Goal: Information Seeking & Learning: Learn about a topic

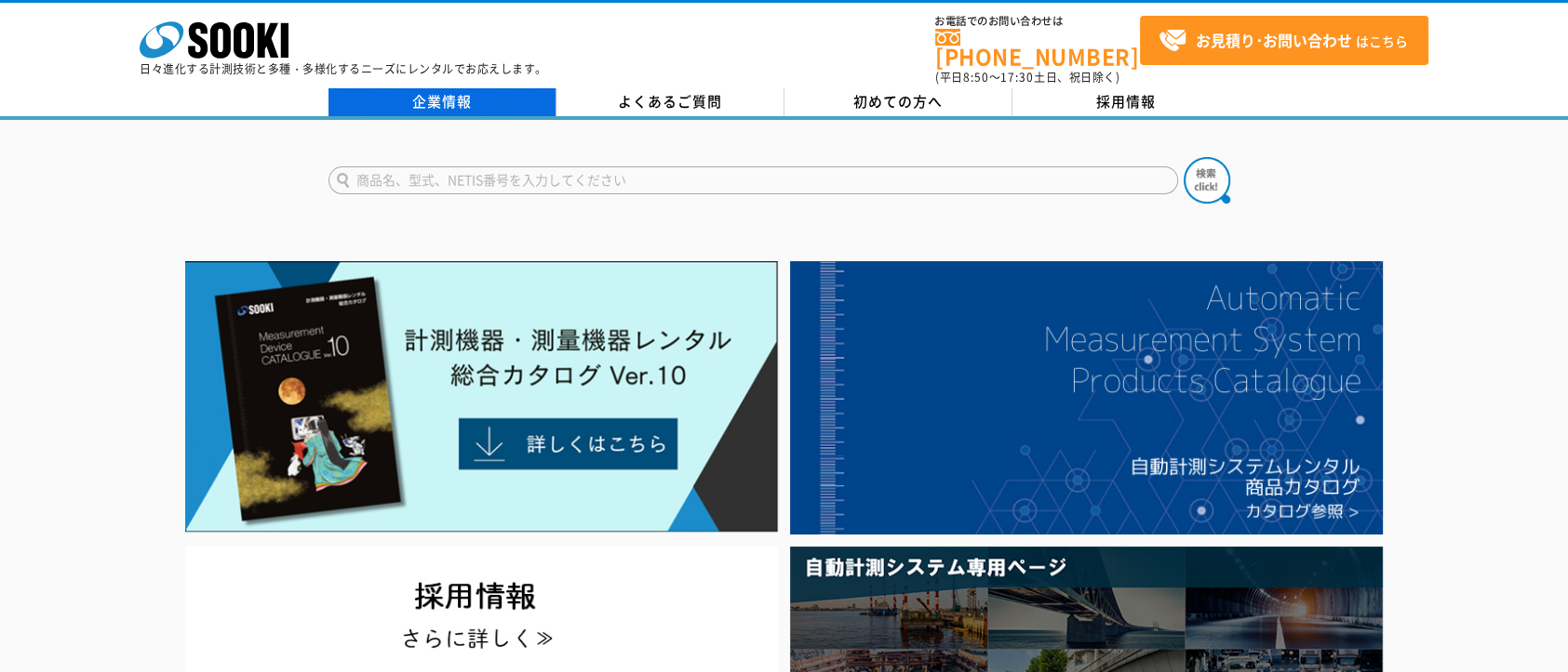
click at [447, 91] on link "企業情報" at bounding box center [443, 102] width 228 height 28
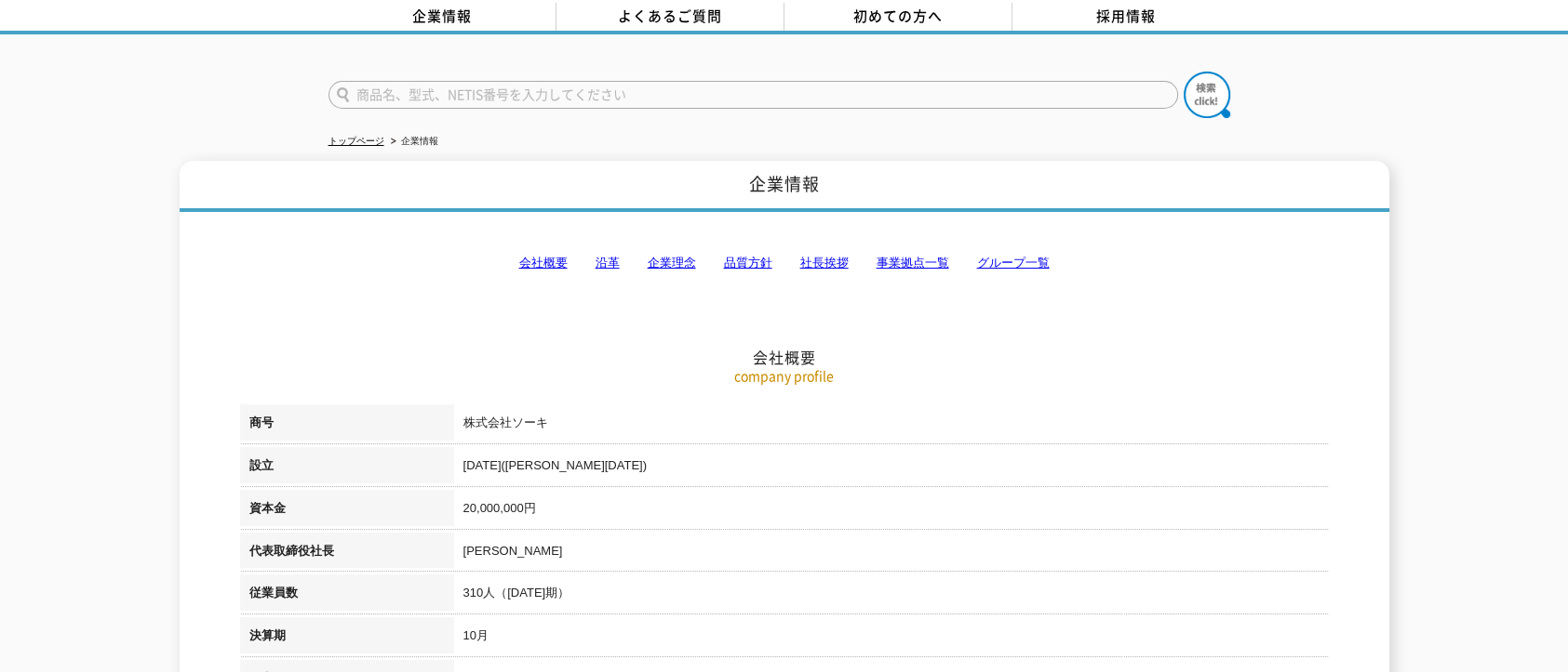
scroll to position [186, 0]
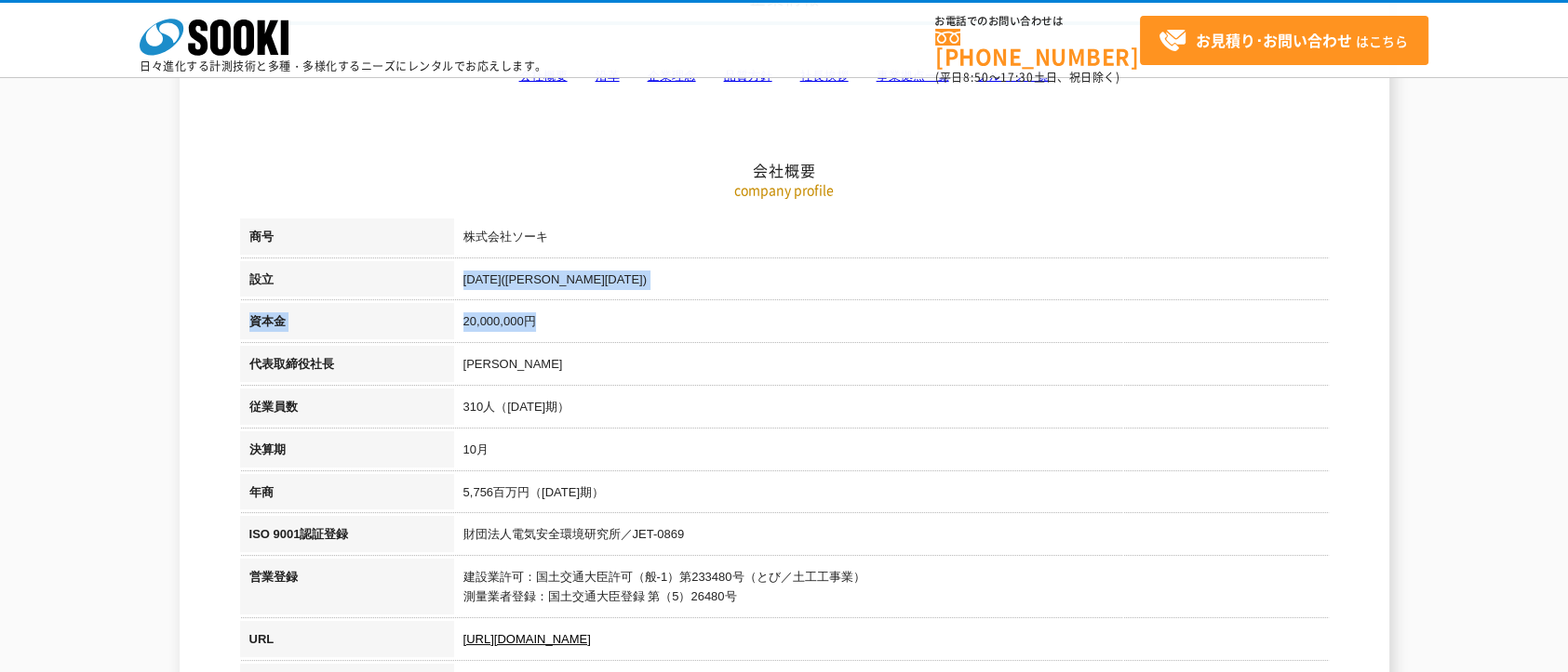
drag, startPoint x: 465, startPoint y: 277, endPoint x: 587, endPoint y: 325, distance: 131.1
click at [587, 325] on tbody "商号 株式会社ソーキ 設立 1989年4月(平成元年) 資本金 20,000,000円 代表取締役社長 梶原 英登 従業員数 310人（2024年10月期） …" at bounding box center [784, 633] width 1089 height 828
click at [587, 325] on td "20,000,000円" at bounding box center [891, 324] width 875 height 42
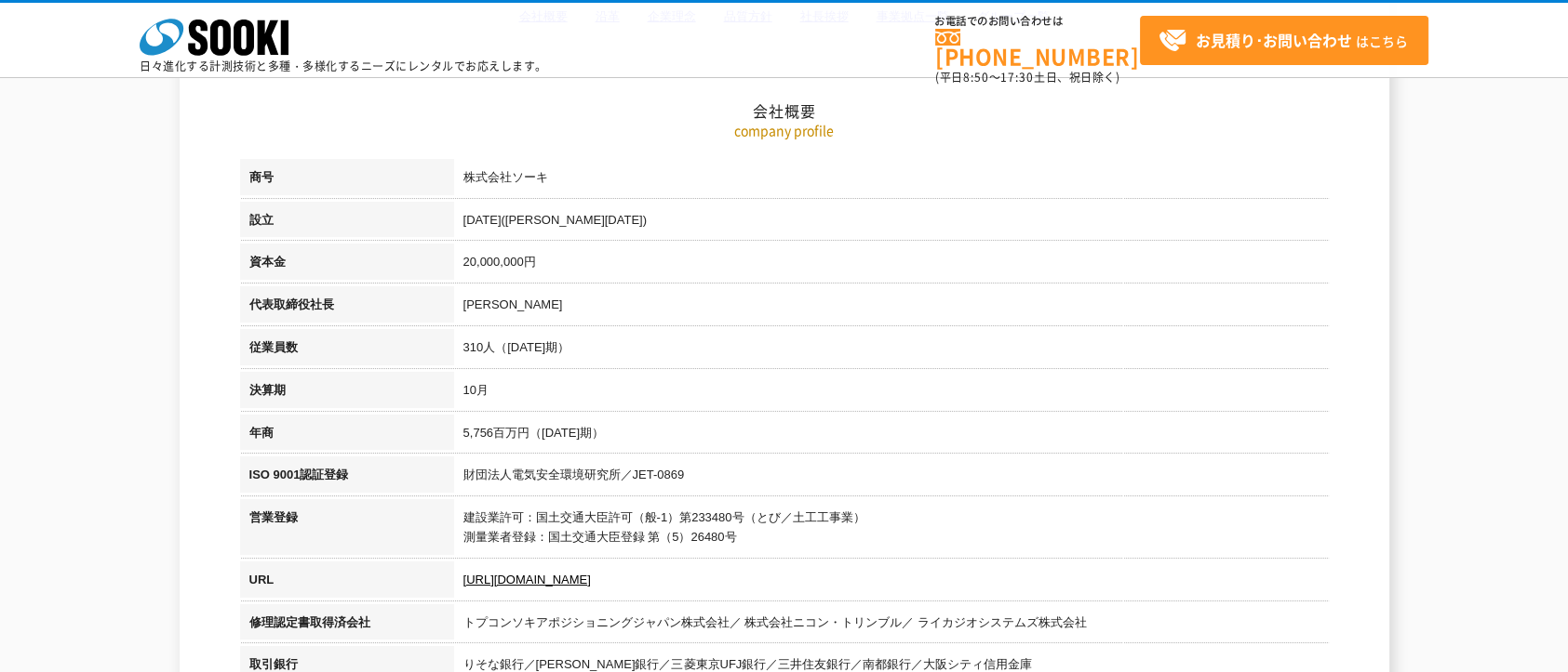
scroll to position [279, 0]
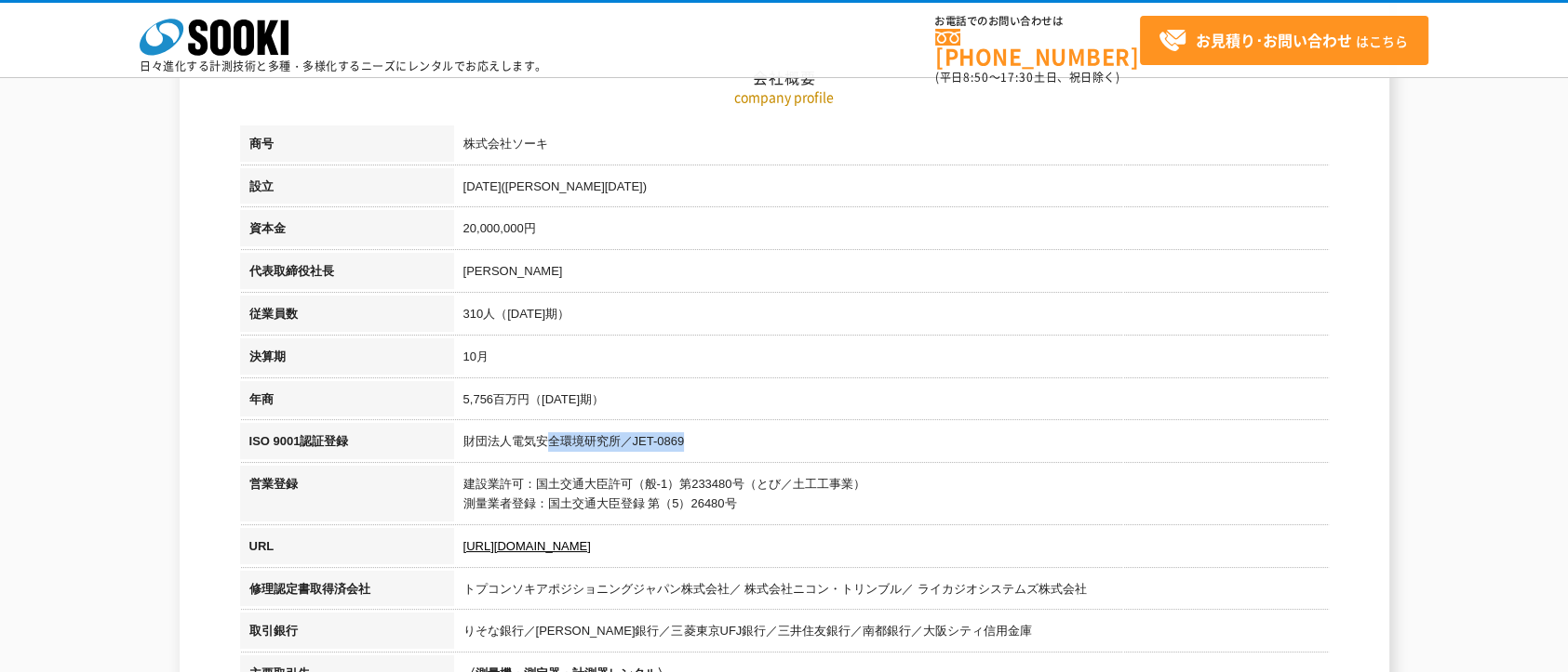
drag, startPoint x: 550, startPoint y: 436, endPoint x: 749, endPoint y: 439, distance: 199.0
click at [749, 439] on td "財団法人電気安全環境研究所／JET-0869" at bounding box center [891, 444] width 875 height 42
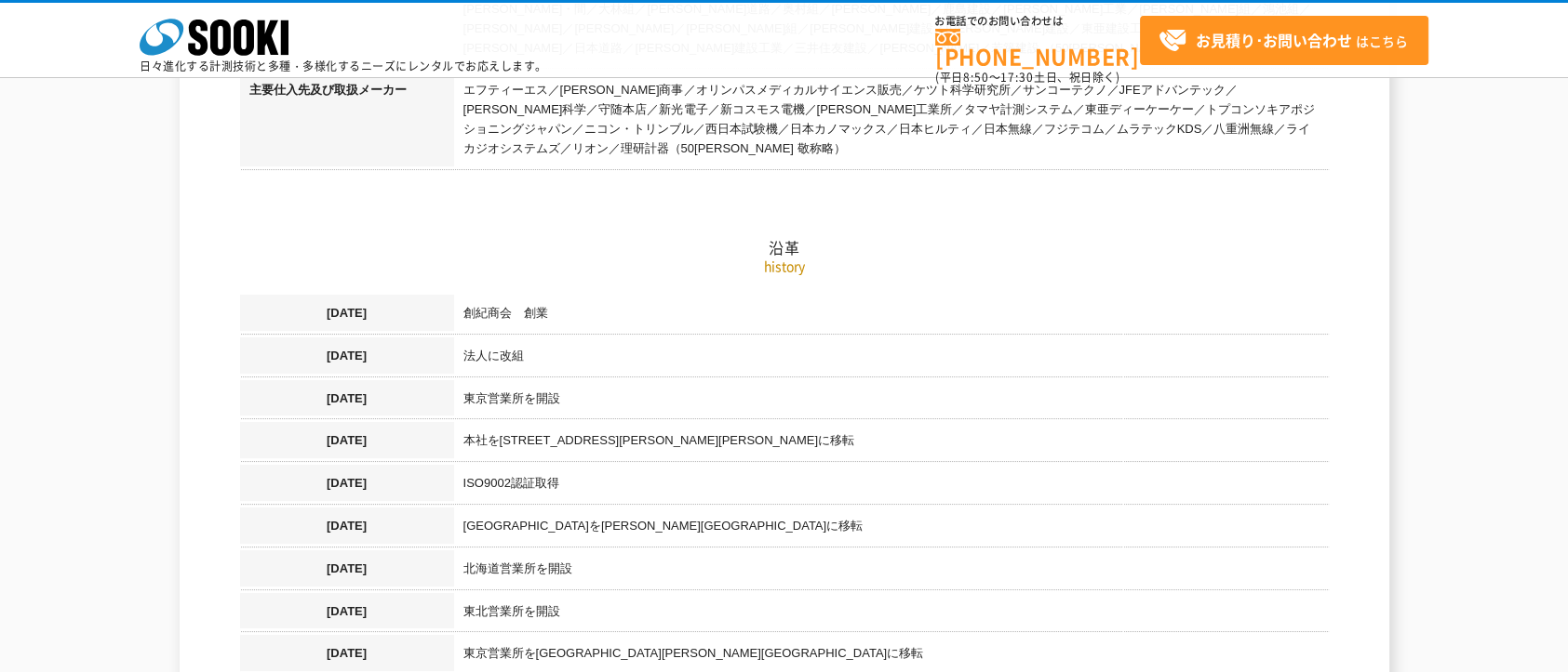
scroll to position [1116, 0]
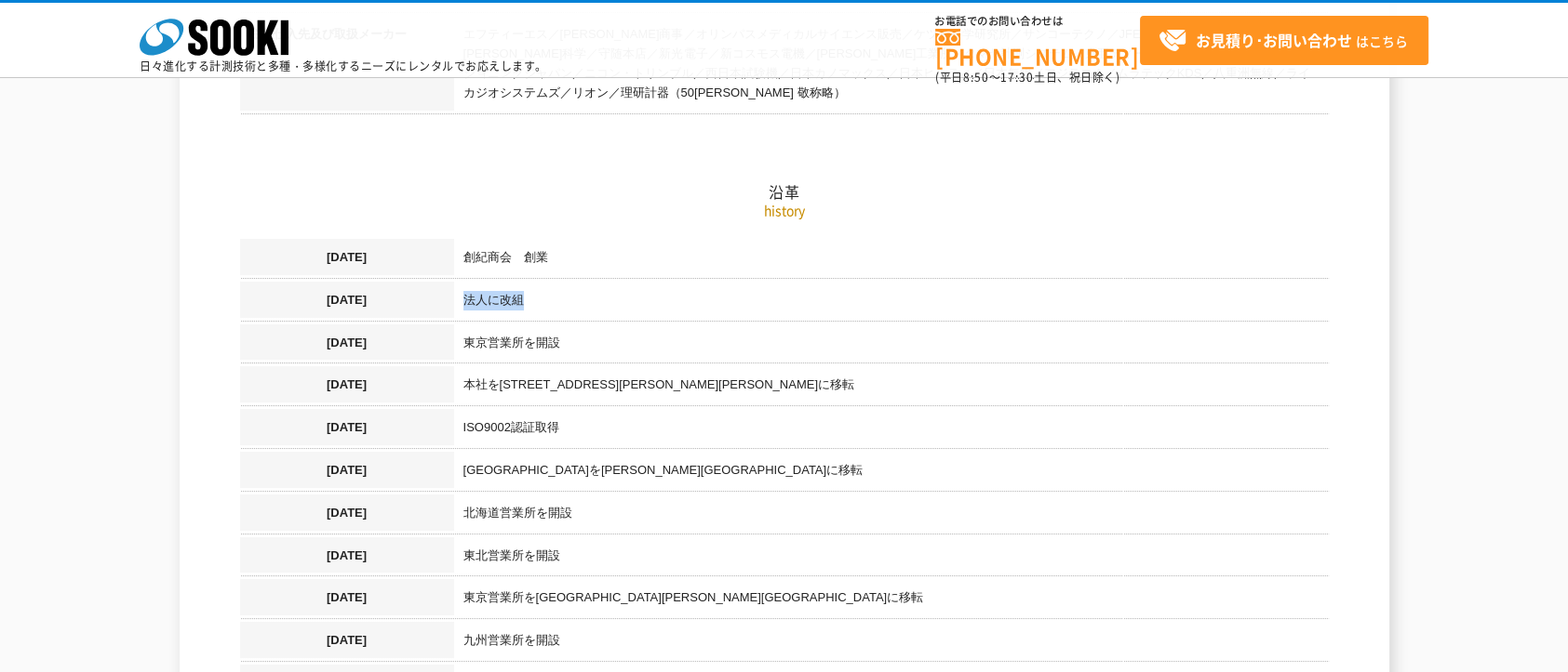
drag, startPoint x: 464, startPoint y: 279, endPoint x: 529, endPoint y: 277, distance: 65.0
click at [529, 281] on td "法人に改組" at bounding box center [891, 302] width 875 height 42
click at [645, 325] on td "東京営業所を開設" at bounding box center [891, 345] width 875 height 42
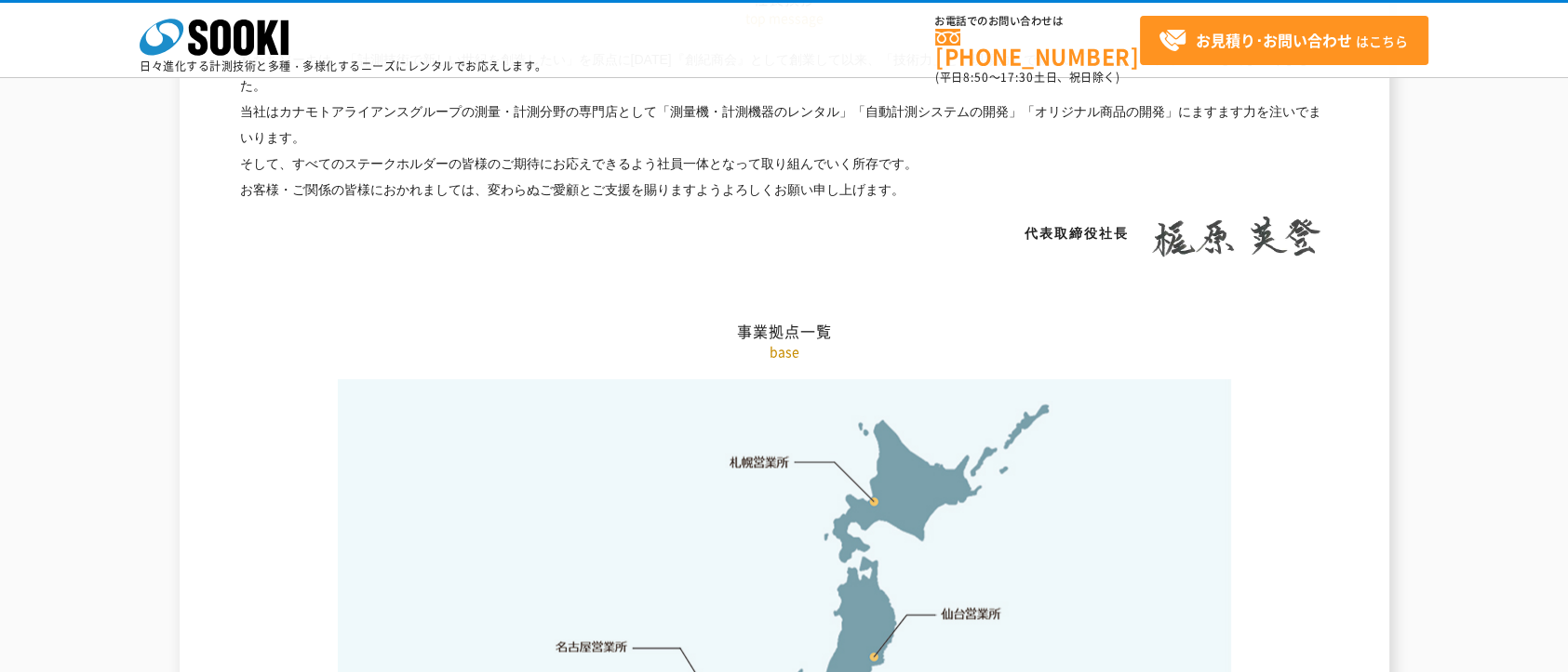
scroll to position [3814, 0]
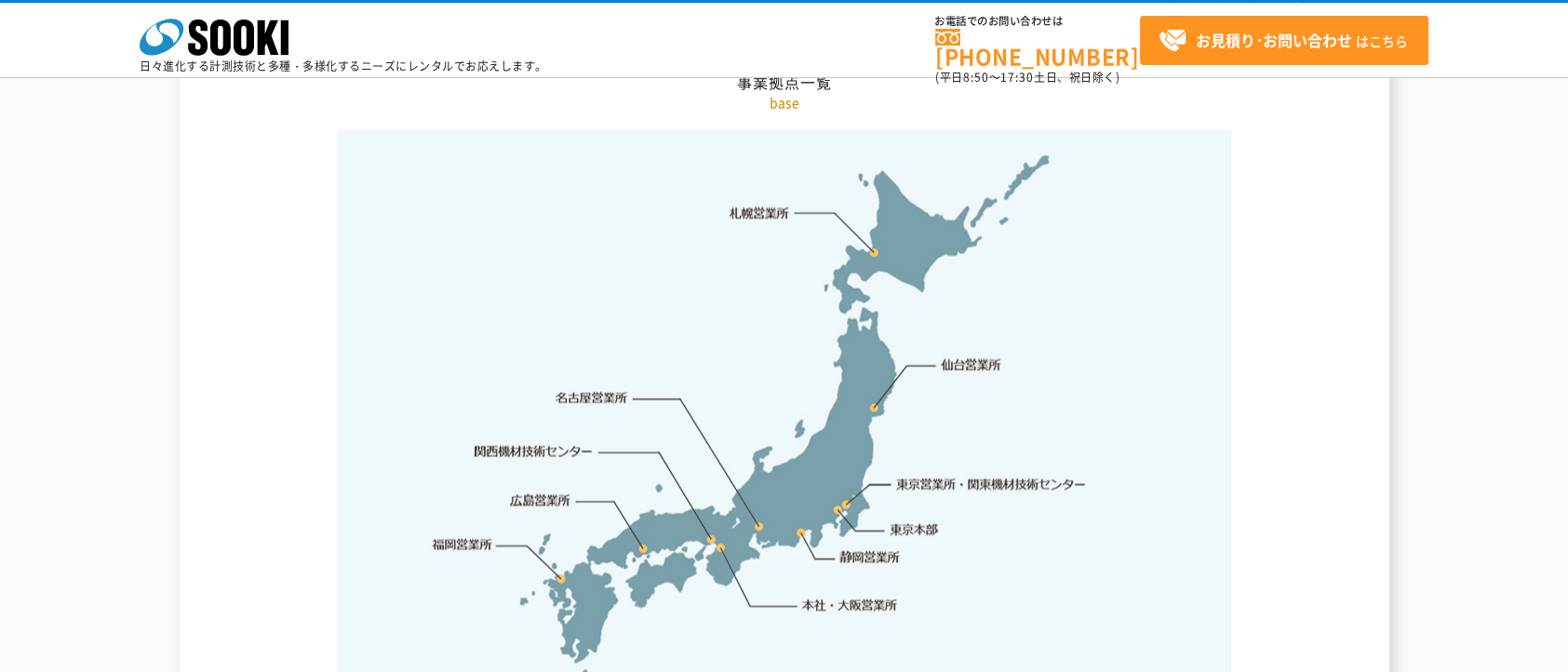
click at [842, 468] on img at bounding box center [784, 422] width 893 height 586
click at [900, 474] on link "東京営業所・関東機材技術センター" at bounding box center [992, 483] width 191 height 19
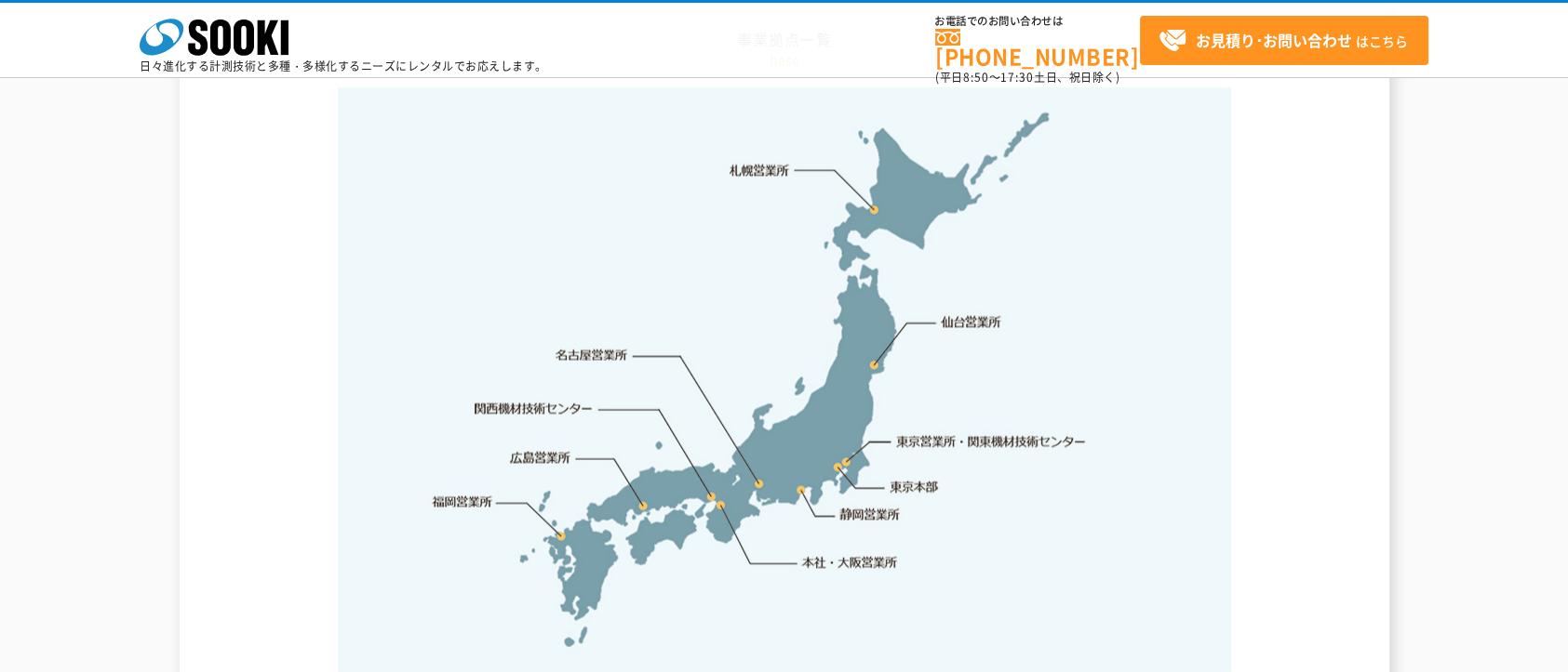
scroll to position [3852, 0]
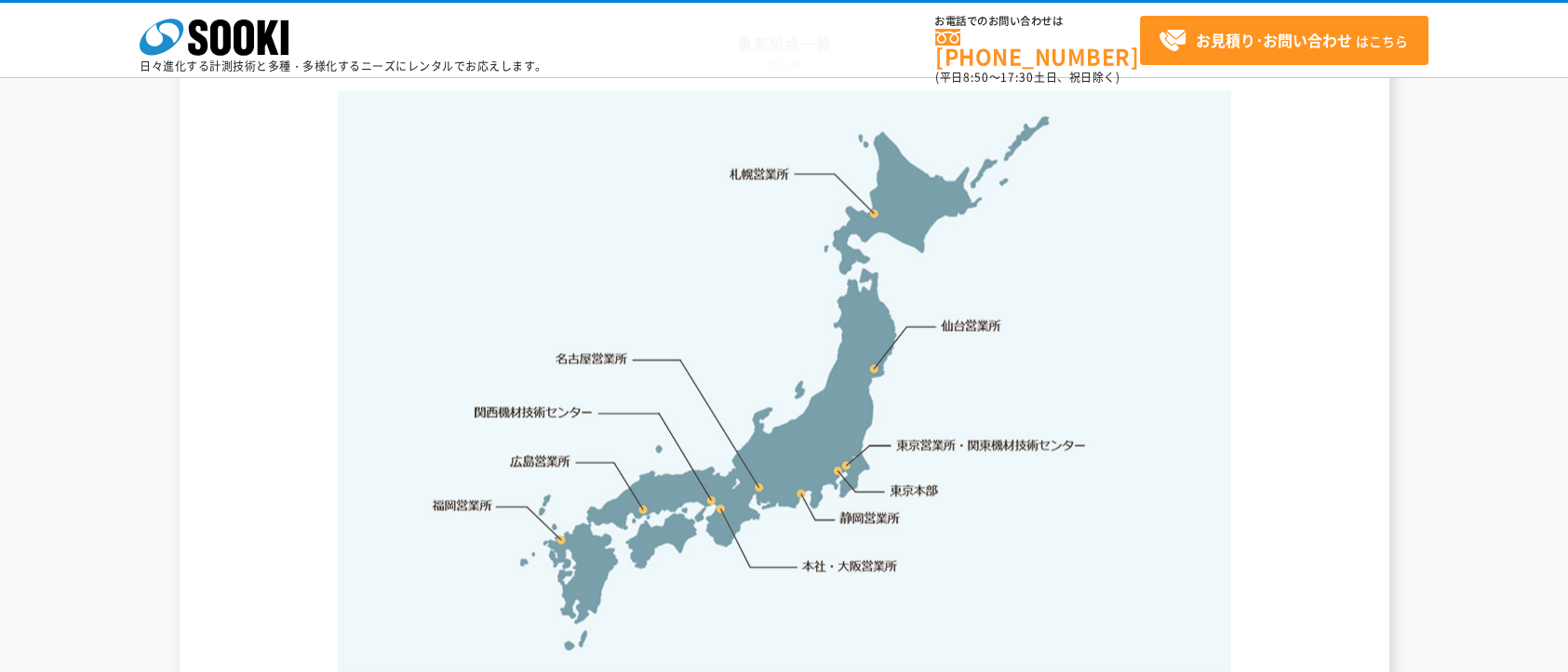
click at [915, 482] on link "東京本部" at bounding box center [914, 491] width 48 height 19
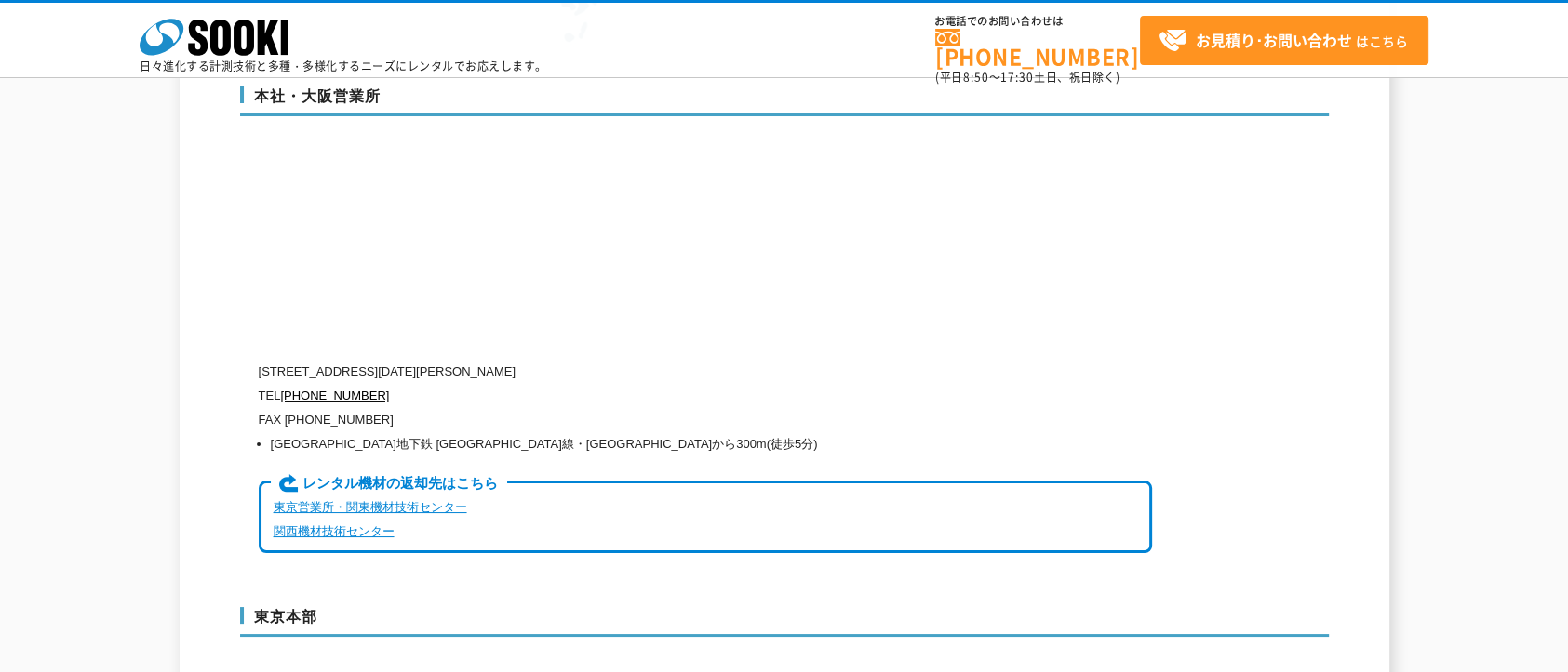
scroll to position [4449, 0]
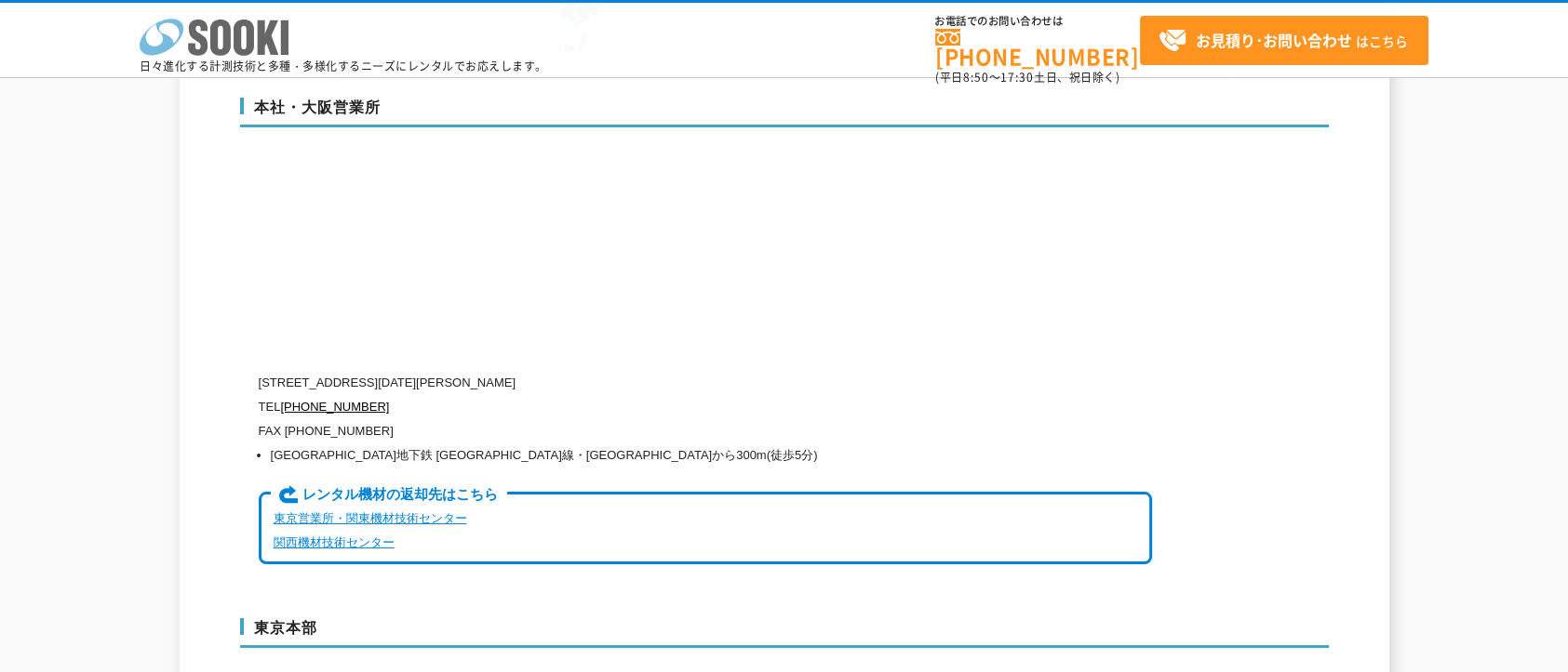
click at [247, 42] on icon at bounding box center [243, 37] width 21 height 36
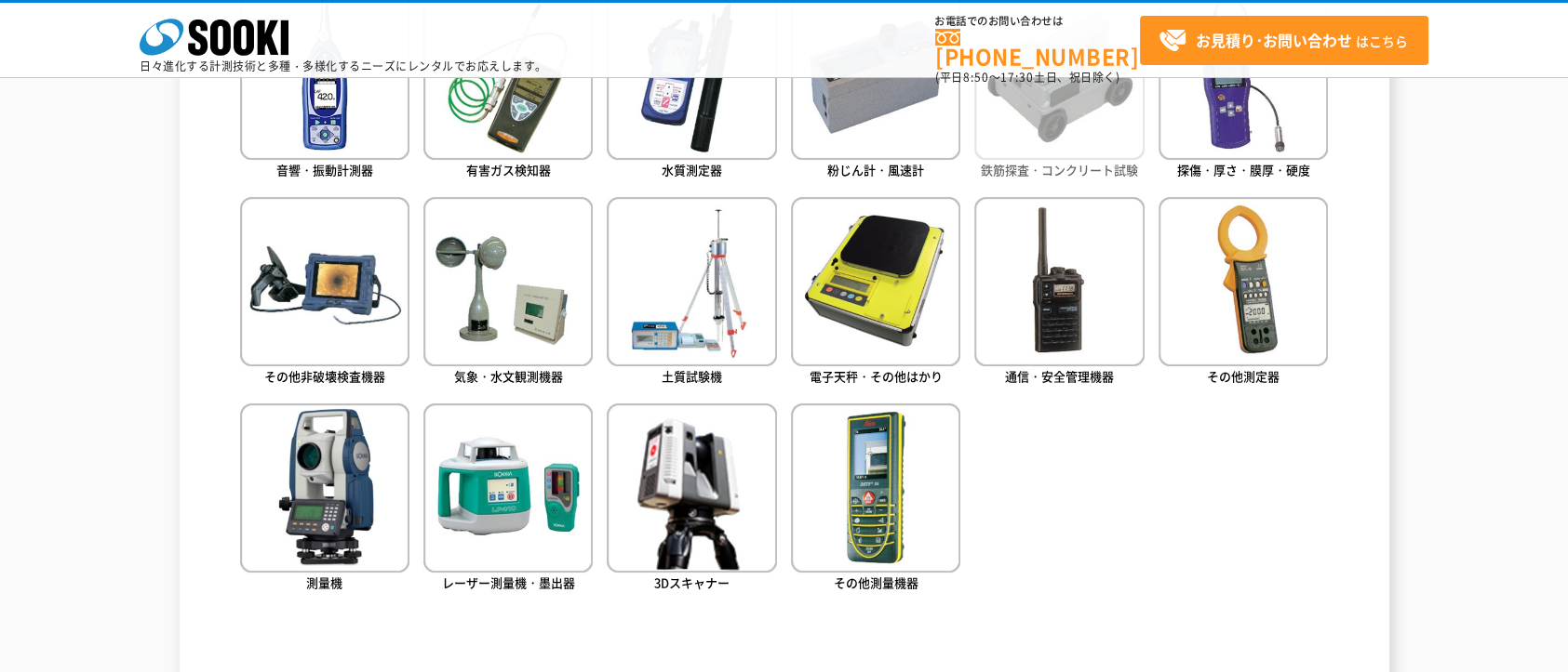
scroll to position [1023, 0]
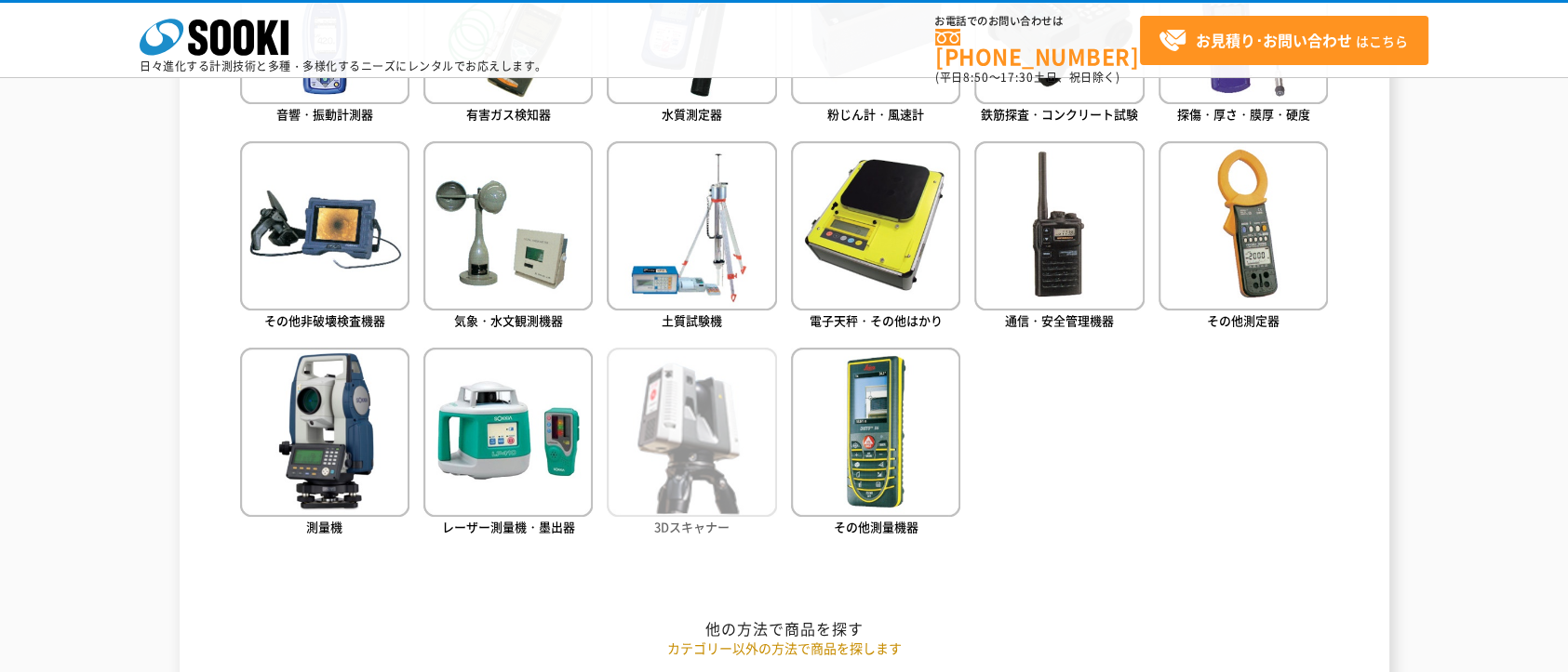
click at [688, 458] on img at bounding box center [691, 433] width 169 height 169
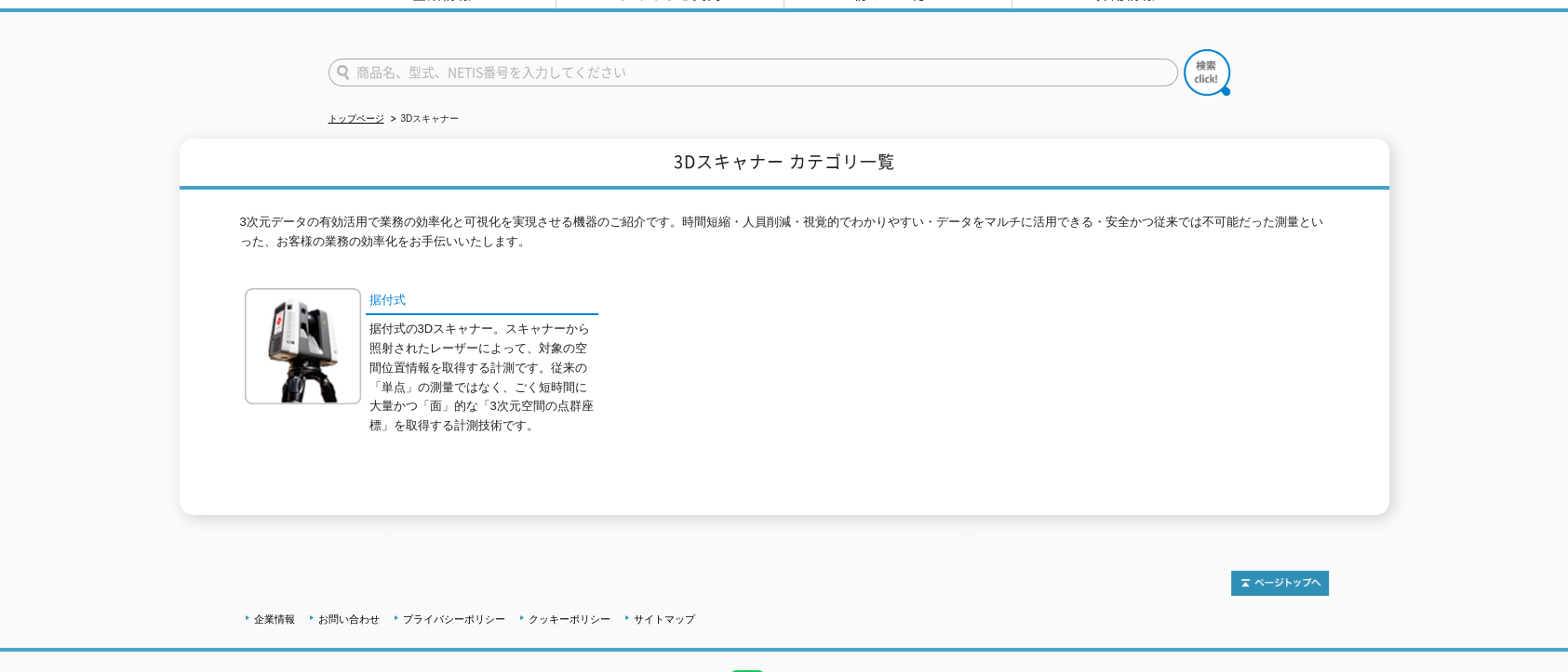
scroll to position [16, 0]
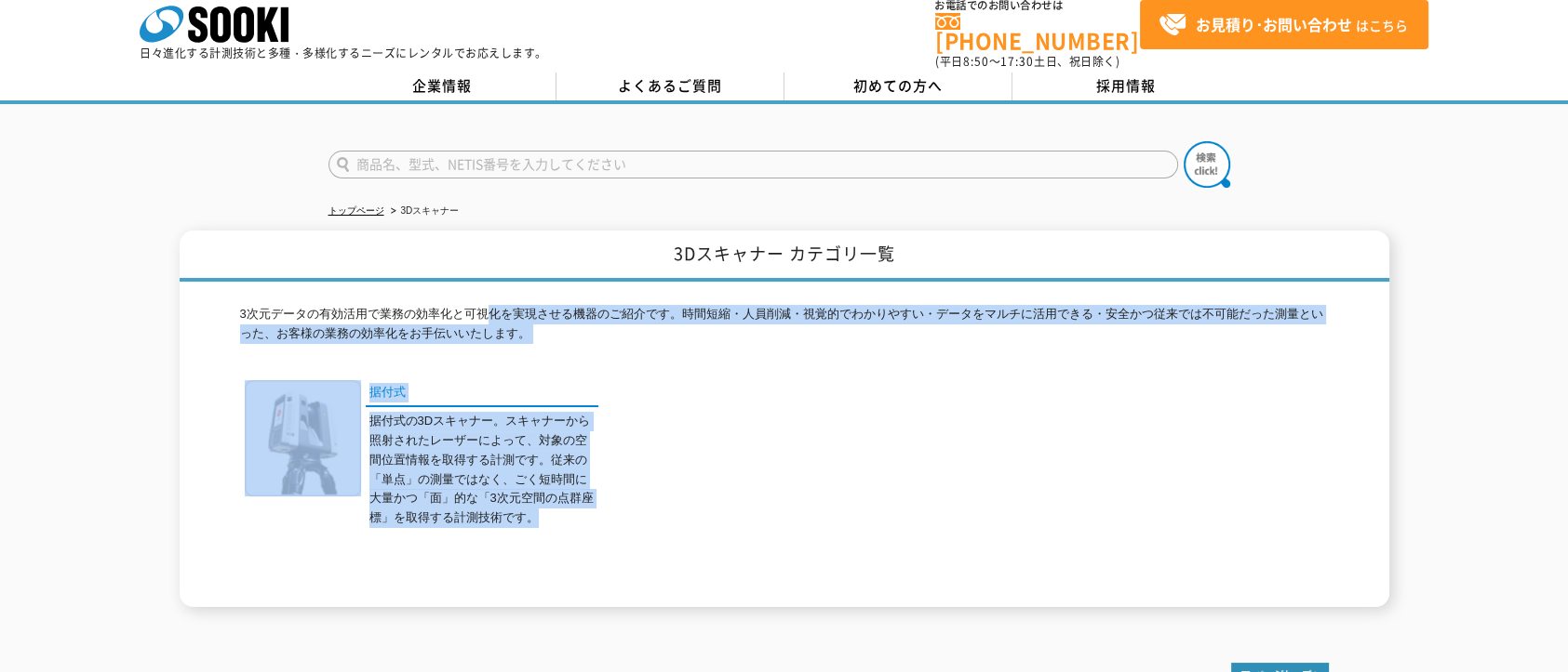
drag, startPoint x: 484, startPoint y: 295, endPoint x: 612, endPoint y: 519, distance: 258.0
click at [612, 519] on div "3次元データの有効活用で業務の効率化と可視化を実現させる機器のご紹介です。時間短縮・人員削減・視覚的でわかりやすい・データをマルチに活用できる・安全かつ従来で…" at bounding box center [784, 444] width 1089 height 326
click at [696, 482] on div "据付式 据付式の3Dスキャナー。スキャナーから照射されたレーザーによって、対象の空間位置情報を取得する計測です。従来の「単点」の測量ではなく、ごく短時間に大量…" at bounding box center [784, 487] width 1089 height 213
